Goal: Find contact information: Obtain details needed to contact an individual or organization

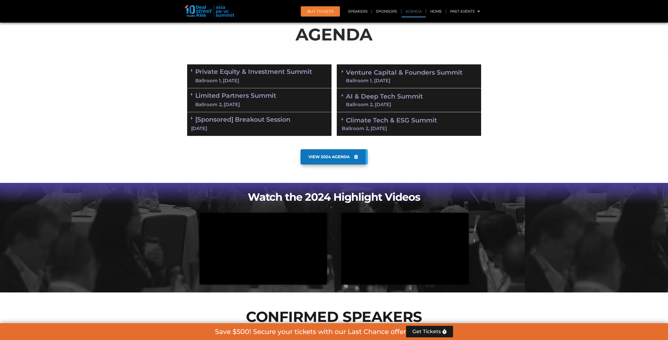
scroll to position [284, 0]
click at [262, 93] on link "Limited Partners Summit Ballroom 2, 10 Sept" at bounding box center [235, 100] width 81 height 16
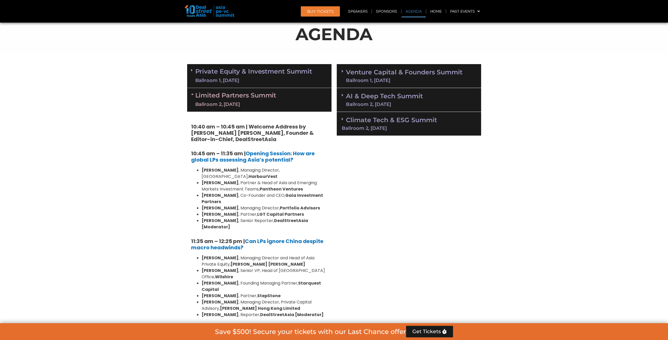
click at [261, 93] on link "Limited Partners Summit Ballroom 2, 10 Sept" at bounding box center [235, 100] width 81 height 16
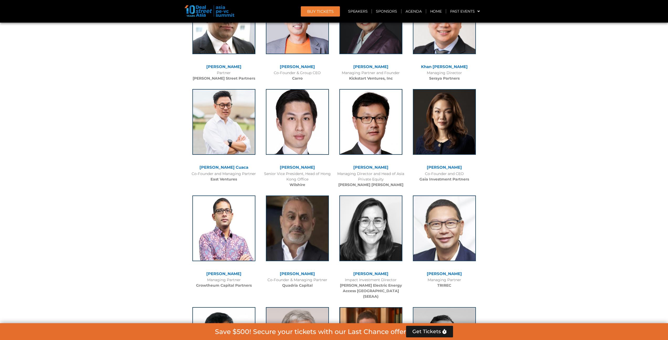
scroll to position [1181, 0]
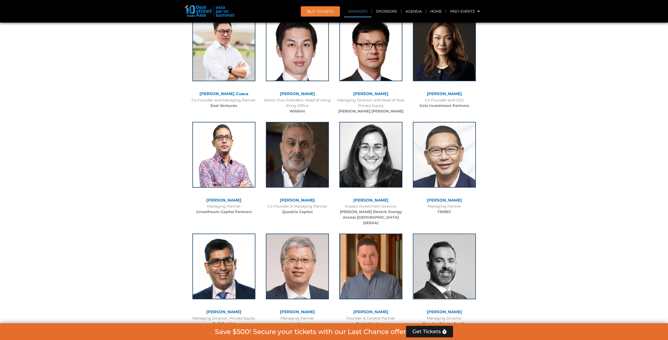
click at [348, 10] on link "Speakers" at bounding box center [357, 11] width 27 height 12
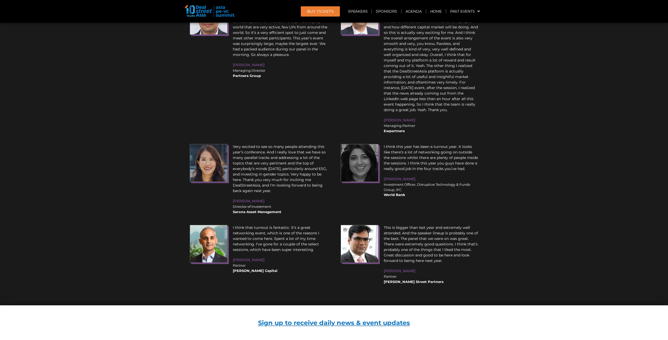
scroll to position [6197, 0]
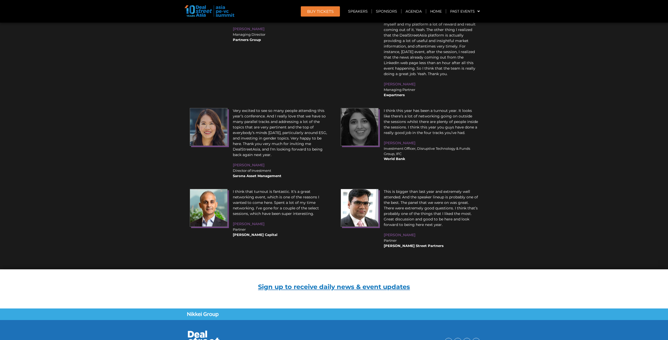
click at [392, 339] on link "Contact" at bounding box center [389, 342] width 17 height 6
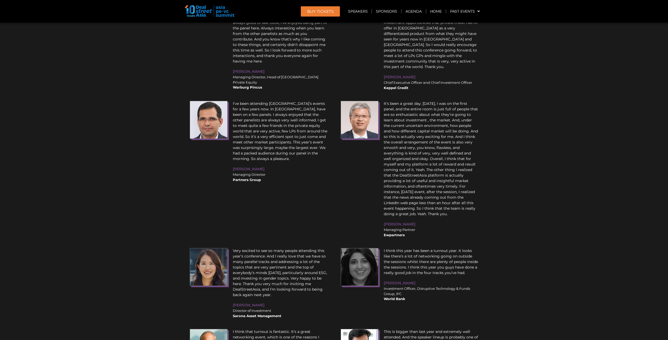
scroll to position [6206, 0]
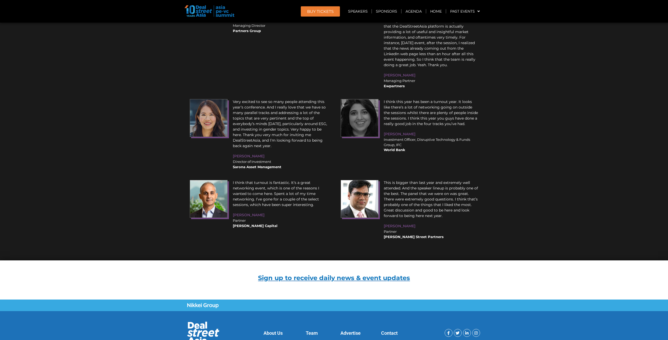
click at [391, 330] on link "Contact" at bounding box center [389, 333] width 17 height 6
